Goal: Task Accomplishment & Management: Complete application form

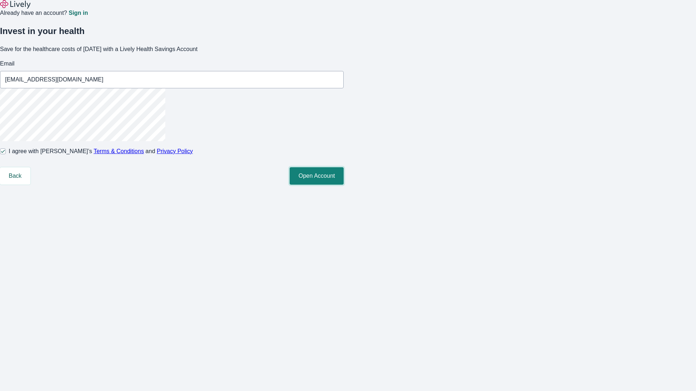
click at [344, 185] on button "Open Account" at bounding box center [317, 175] width 54 height 17
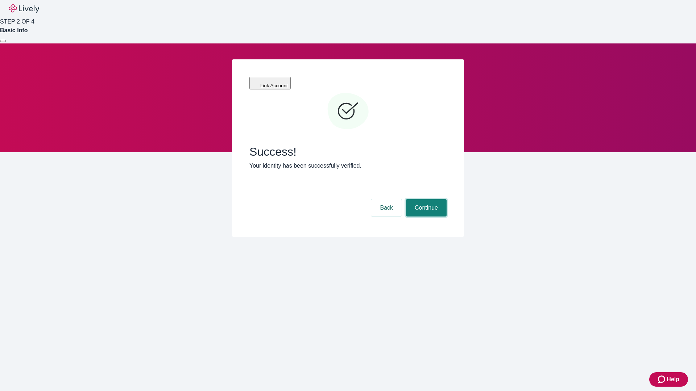
click at [425, 199] on button "Continue" at bounding box center [426, 207] width 41 height 17
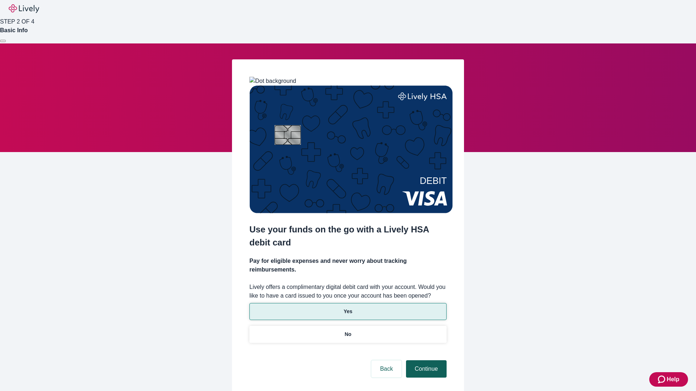
click at [348, 308] on p "Yes" at bounding box center [348, 312] width 9 height 8
click at [425, 361] on button "Continue" at bounding box center [426, 369] width 41 height 17
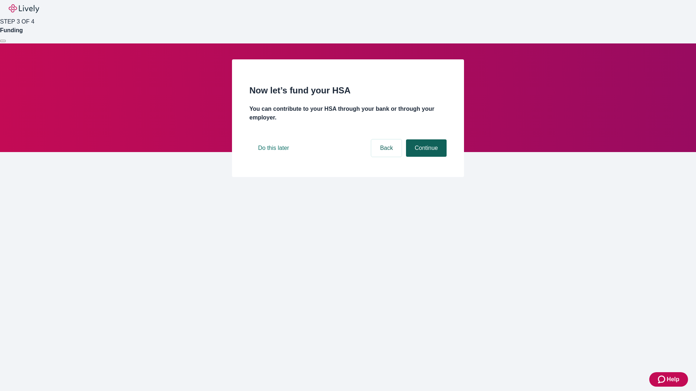
click at [425, 157] on button "Continue" at bounding box center [426, 148] width 41 height 17
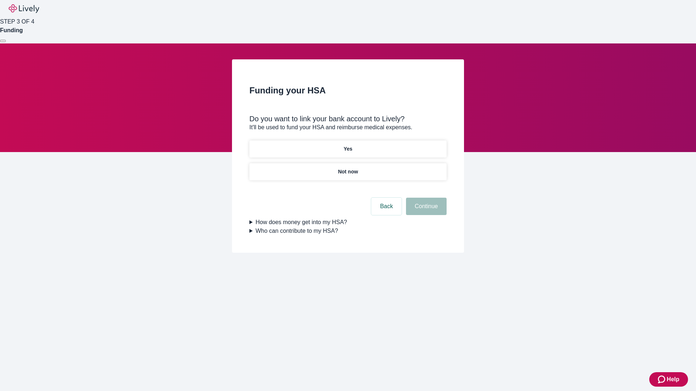
click at [348, 168] on p "Not now" at bounding box center [348, 172] width 20 height 8
click at [425, 211] on button "Continue" at bounding box center [426, 206] width 41 height 17
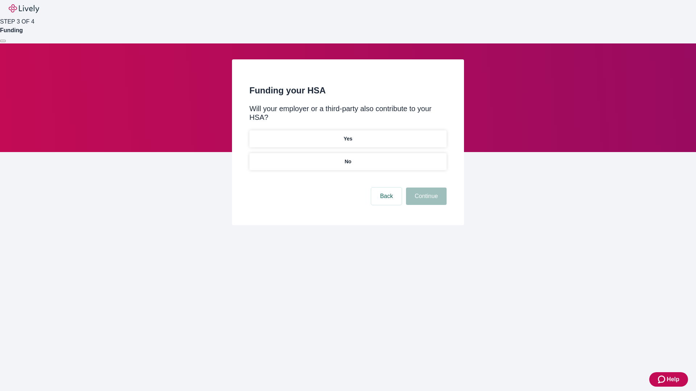
click at [348, 158] on p "No" at bounding box center [348, 162] width 7 height 8
click at [425, 188] on button "Continue" at bounding box center [426, 196] width 41 height 17
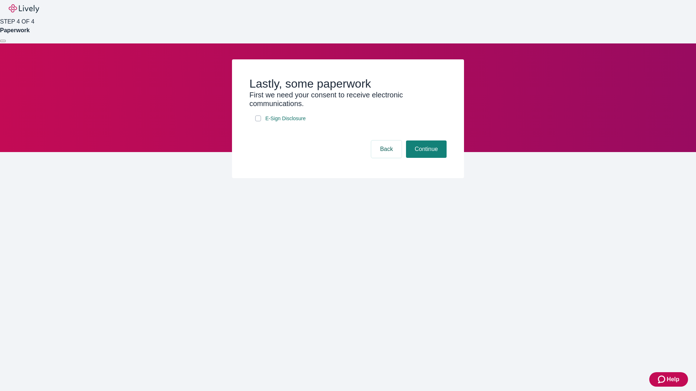
click at [258, 121] on input "E-Sign Disclosure" at bounding box center [258, 119] width 6 height 6
checkbox input "true"
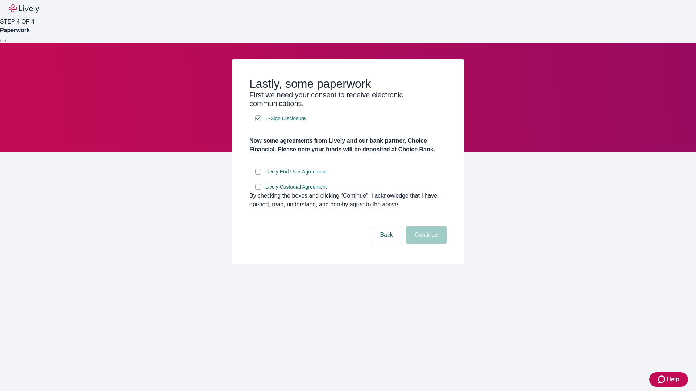
click at [258, 175] on input "Lively End User Agreement" at bounding box center [258, 172] width 6 height 6
checkbox input "true"
click at [258, 190] on input "Lively Custodial Agreement" at bounding box center [258, 187] width 6 height 6
checkbox input "true"
click at [425, 244] on button "Continue" at bounding box center [426, 235] width 41 height 17
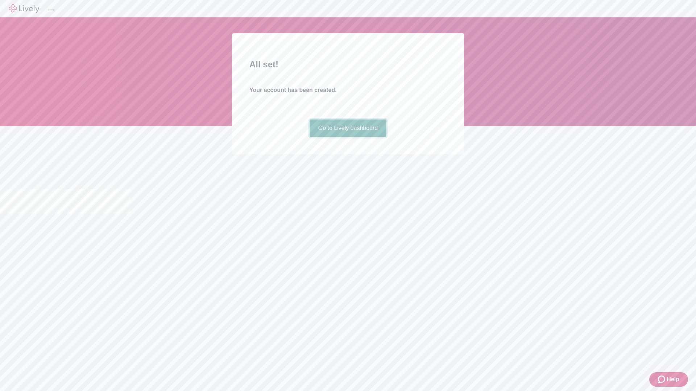
click at [348, 137] on link "Go to Lively dashboard" at bounding box center [348, 128] width 77 height 17
